Goal: Task Accomplishment & Management: Complete application form

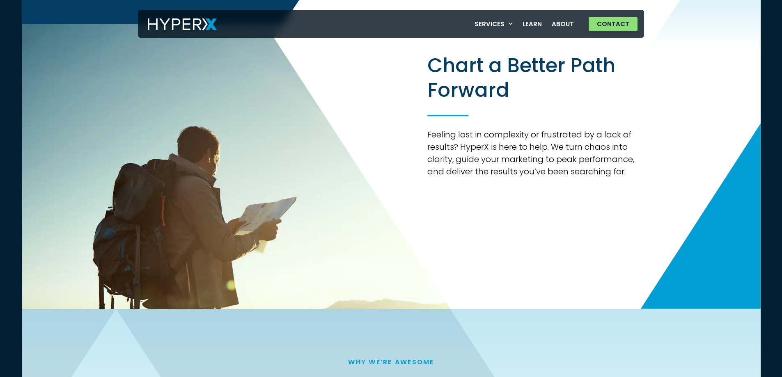
scroll to position [1149, 0]
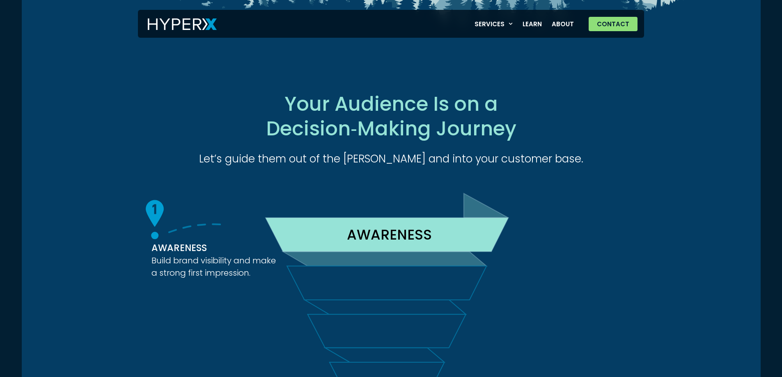
click at [588, 17] on link "Contact" at bounding box center [612, 24] width 49 height 14
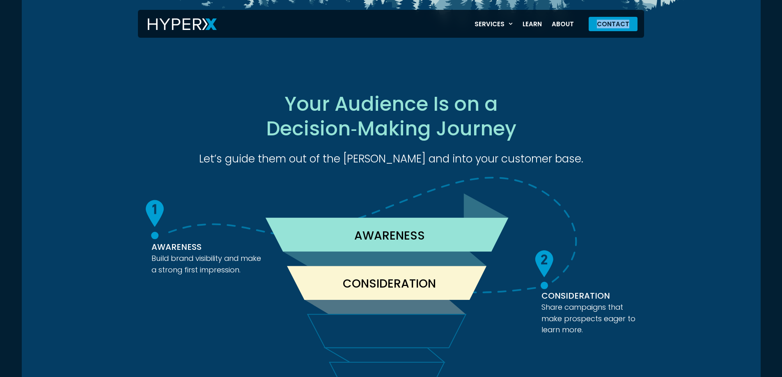
click at [588, 17] on link "Contact" at bounding box center [612, 24] width 49 height 14
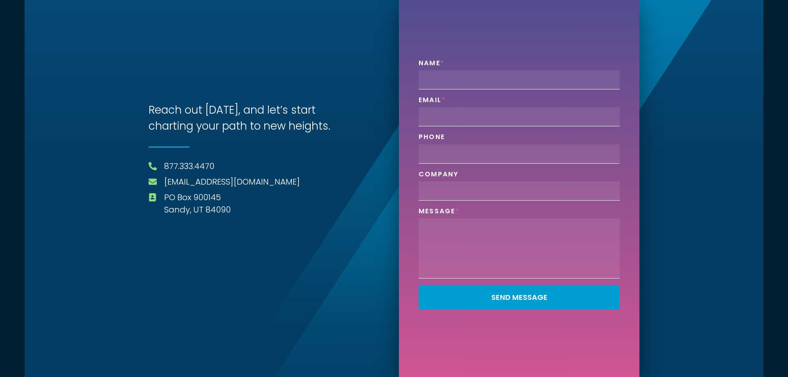
click at [582, 225] on textarea "Phone" at bounding box center [519, 248] width 201 height 60
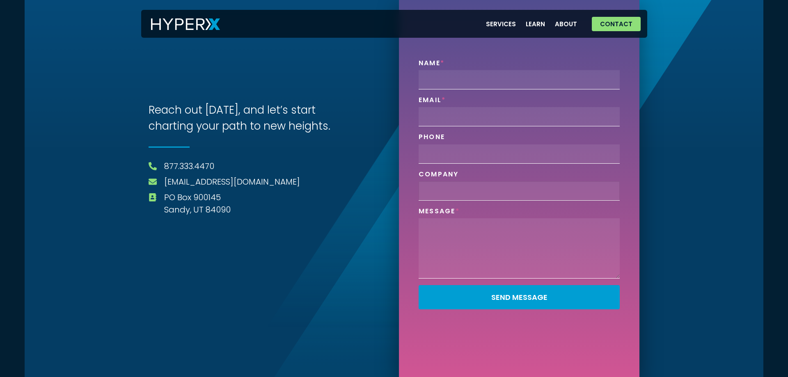
click at [579, 200] on input "Company" at bounding box center [519, 190] width 201 height 19
type input "Jan-Pro Utah"
type input "Brandyn Paulsen"
type input "brandyn@janproutah.com"
type input "3854025391"
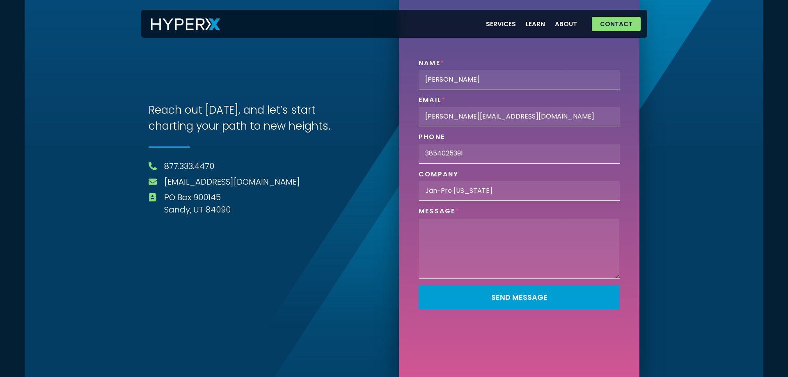
paste textarea "I recently met with clients in the area and thought you might like a cleaning q…"
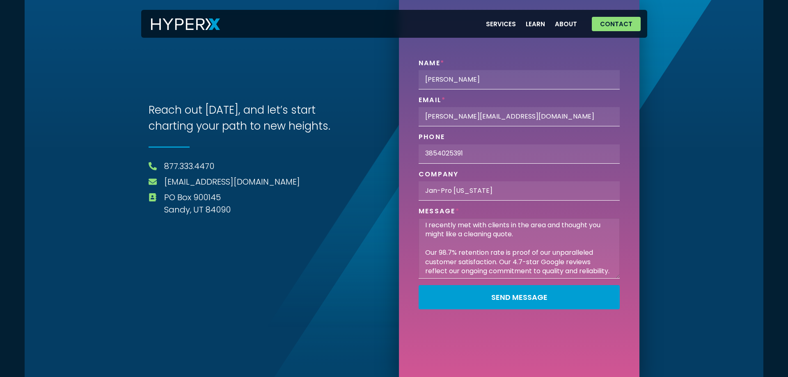
scroll to position [154, 0]
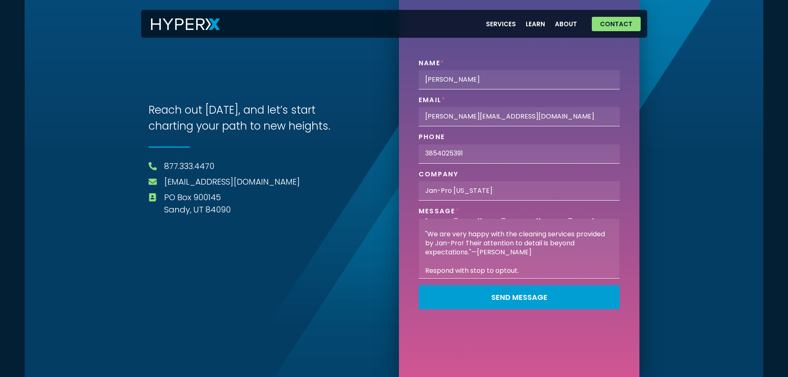
type textarea "I recently met with clients in the area and thought you might like a cleaning q…"
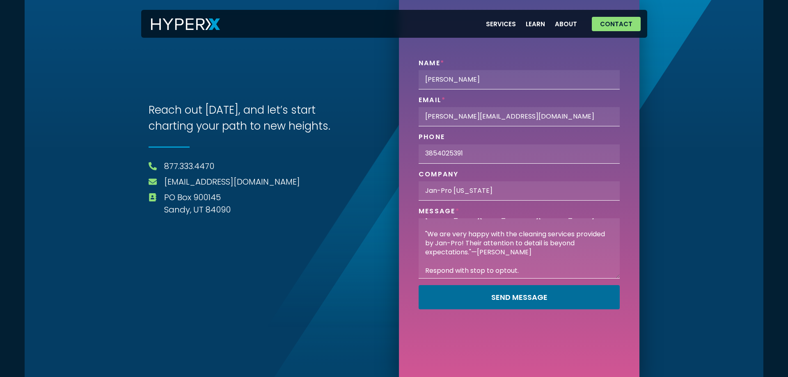
click at [419, 285] on button "Send Message" at bounding box center [519, 297] width 201 height 24
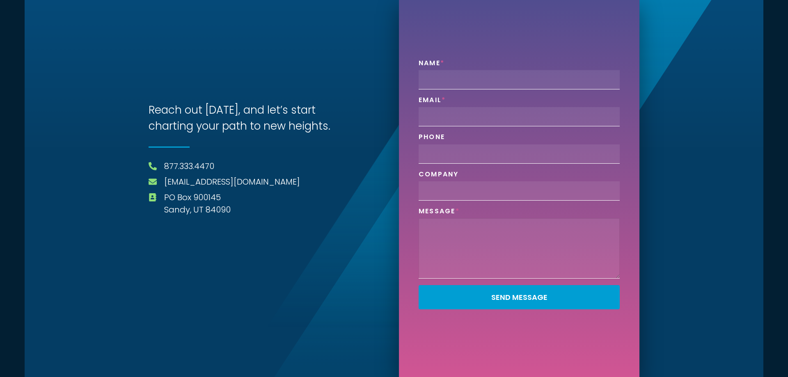
click at [510, 256] on textarea "Phone" at bounding box center [519, 248] width 201 height 60
paste textarea "I recently met with clients in the area and thought you might like a cleaning q…"
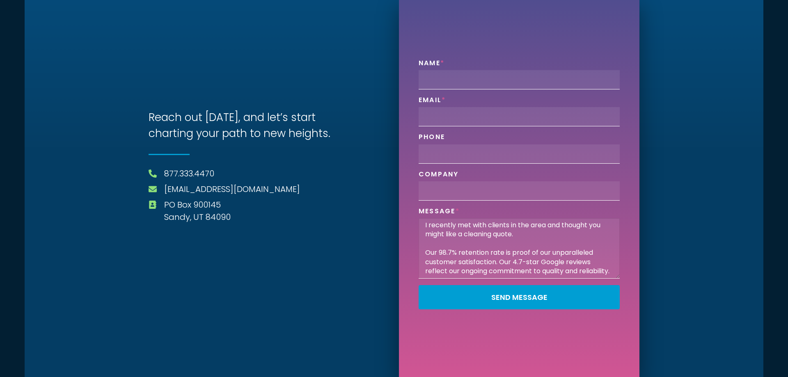
scroll to position [154, 0]
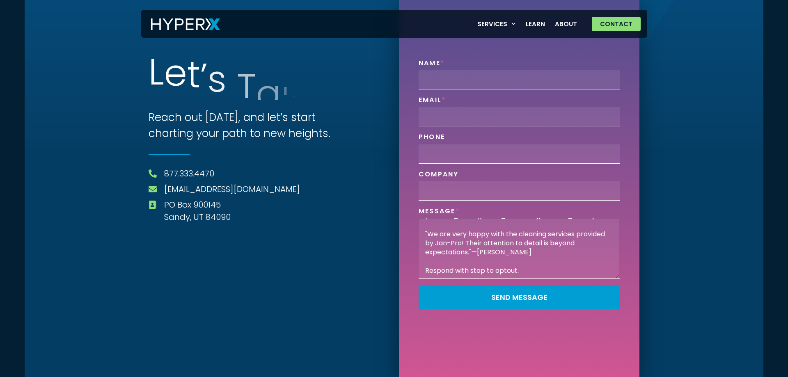
click at [511, 224] on textarea "I recently met with clients in the area and thought you might like a cleaning q…" at bounding box center [519, 248] width 201 height 60
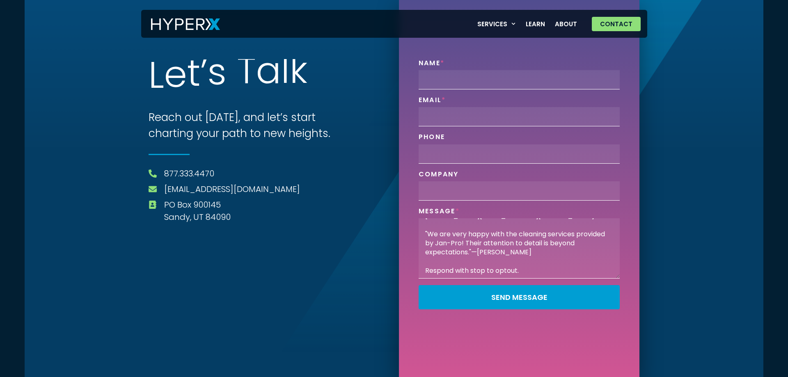
click at [512, 218] on div "Message I recently met with clients in the area and thought you might like a cl…" at bounding box center [519, 243] width 208 height 72
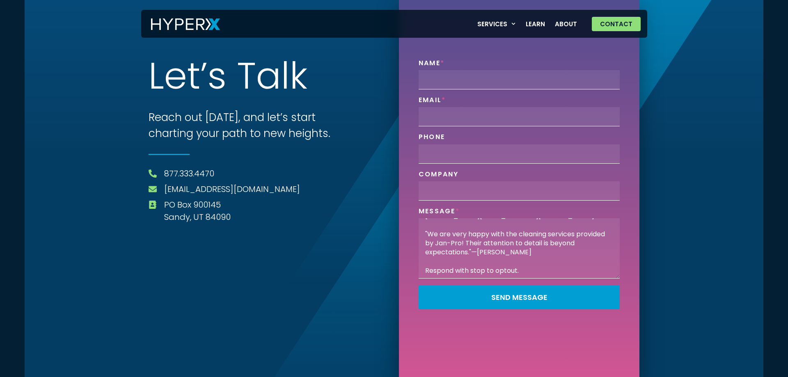
click at [512, 218] on div "Message I recently met with clients in the area and thought you might like a cl…" at bounding box center [519, 243] width 208 height 72
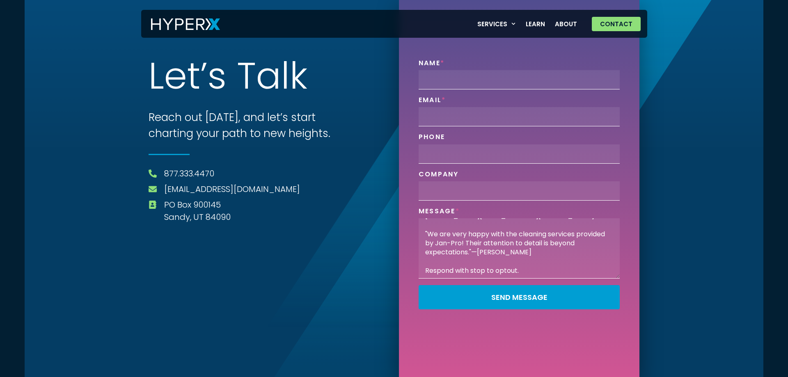
click at [512, 218] on div "Message I recently met with clients in the area and thought you might like a cl…" at bounding box center [519, 243] width 208 height 72
click at [514, 224] on textarea "I recently met with clients in the area and thought you might like a cleaning q…" at bounding box center [519, 248] width 201 height 60
click at [515, 224] on textarea "I recently met with clients in the area and thought you might like a cleaning q…" at bounding box center [519, 248] width 201 height 60
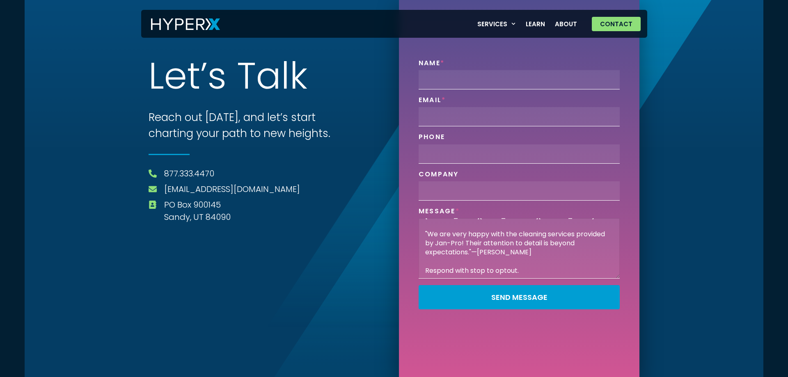
click at [515, 224] on textarea "I recently met with clients in the area and thought you might like a cleaning q…" at bounding box center [519, 248] width 201 height 60
click at [524, 229] on textarea "I recently met with clients in the area and thought you might like a cleaning q…" at bounding box center [519, 248] width 201 height 60
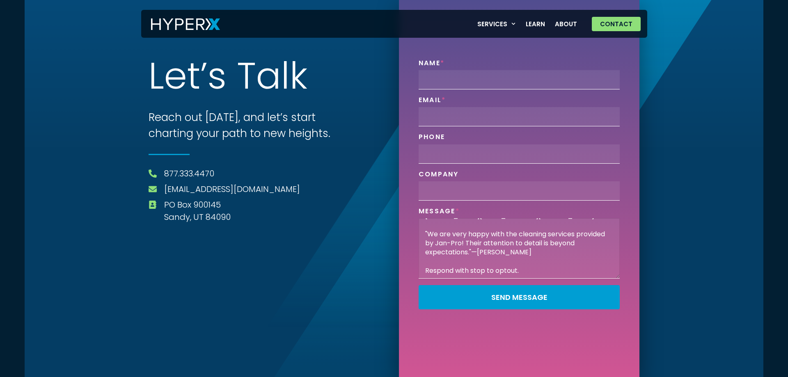
click at [524, 229] on textarea "I recently met with clients in the area and thought you might like a cleaning q…" at bounding box center [519, 248] width 201 height 60
click at [524, 226] on textarea "I recently met with clients in the area and thought you might like a cleaning q…" at bounding box center [519, 248] width 201 height 60
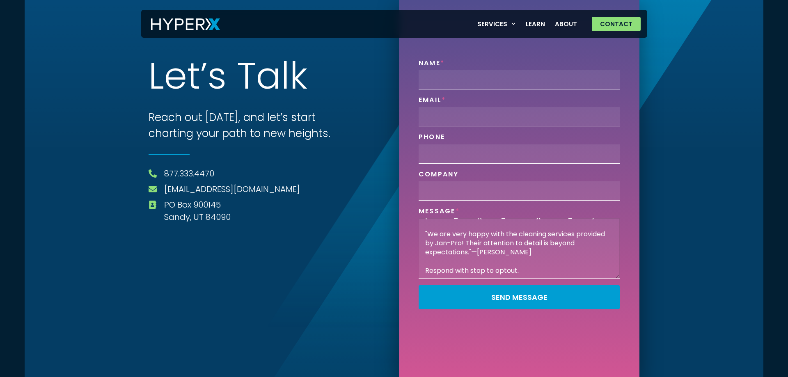
click at [524, 226] on textarea "I recently met with clients in the area and thought you might like a cleaning q…" at bounding box center [519, 248] width 201 height 60
click at [529, 277] on textarea "I recently met with clients in the area and thought you might like a cleaning q…" at bounding box center [519, 248] width 201 height 60
type textarea "\"
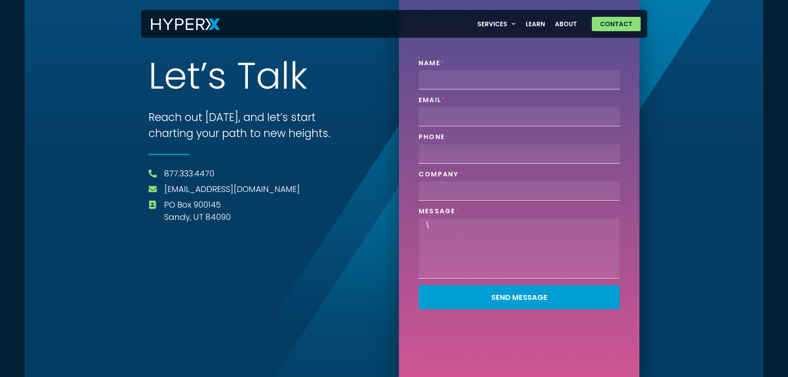
scroll to position [0, 0]
